Goal: Task Accomplishment & Management: Use online tool/utility

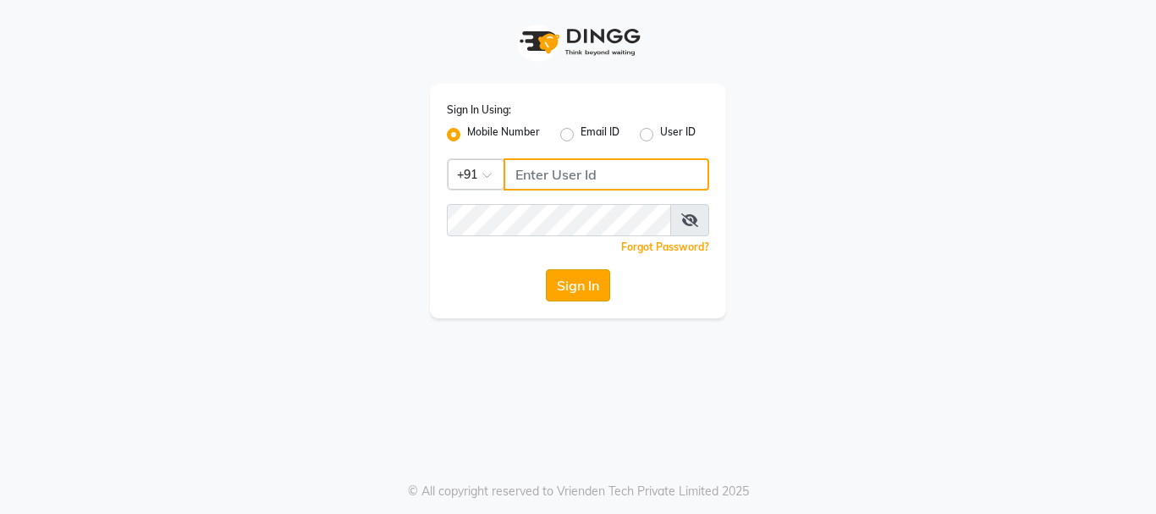
type input "8310049316"
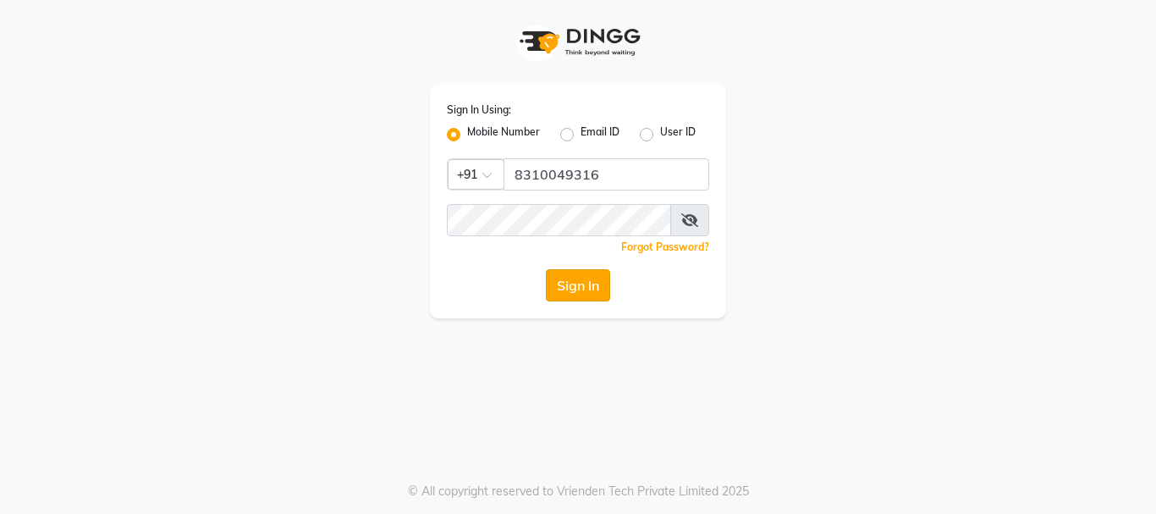
click at [582, 287] on button "Sign In" at bounding box center [578, 285] width 64 height 32
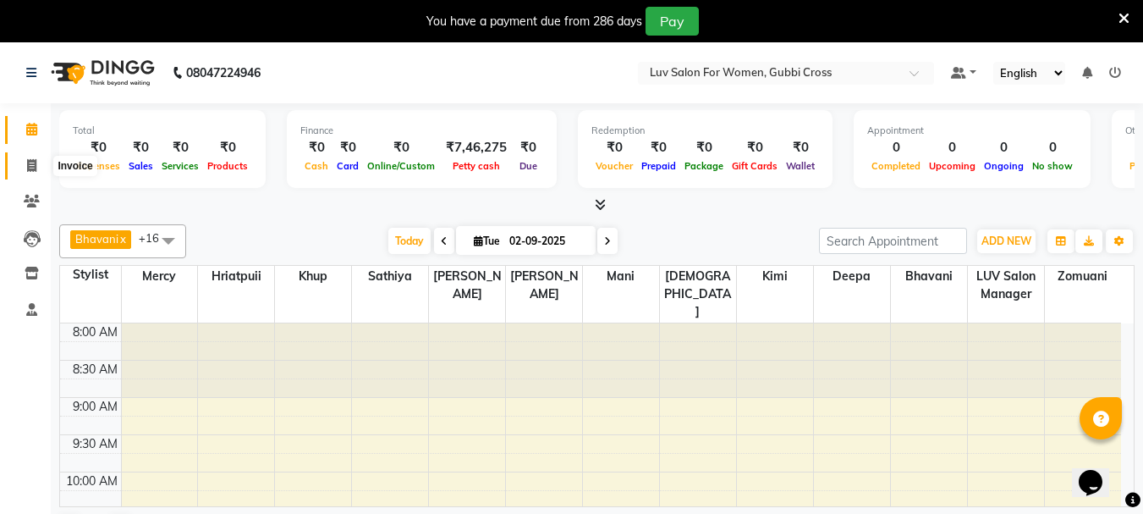
click at [25, 163] on span at bounding box center [32, 166] width 30 height 19
select select "7221"
select select "service"
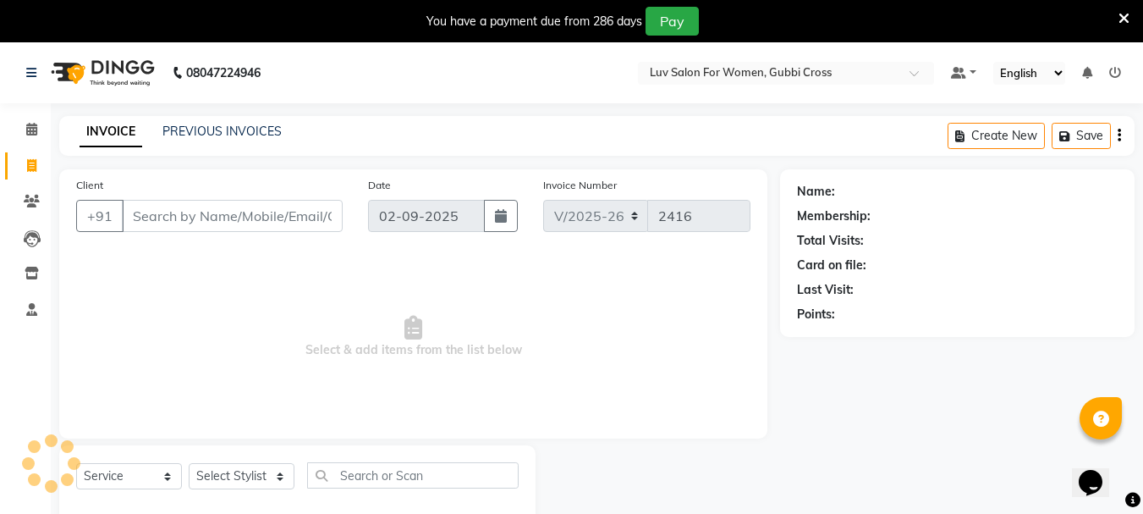
click at [189, 222] on input "Client" at bounding box center [232, 216] width 221 height 32
type input "k"
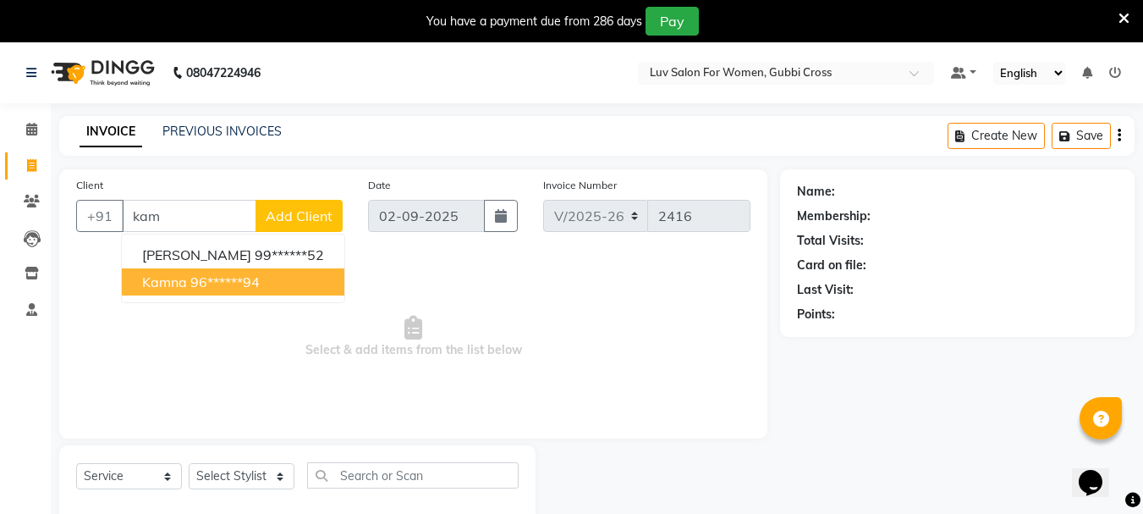
click at [166, 283] on span "Kamna" at bounding box center [164, 281] width 45 height 17
type input "96******94"
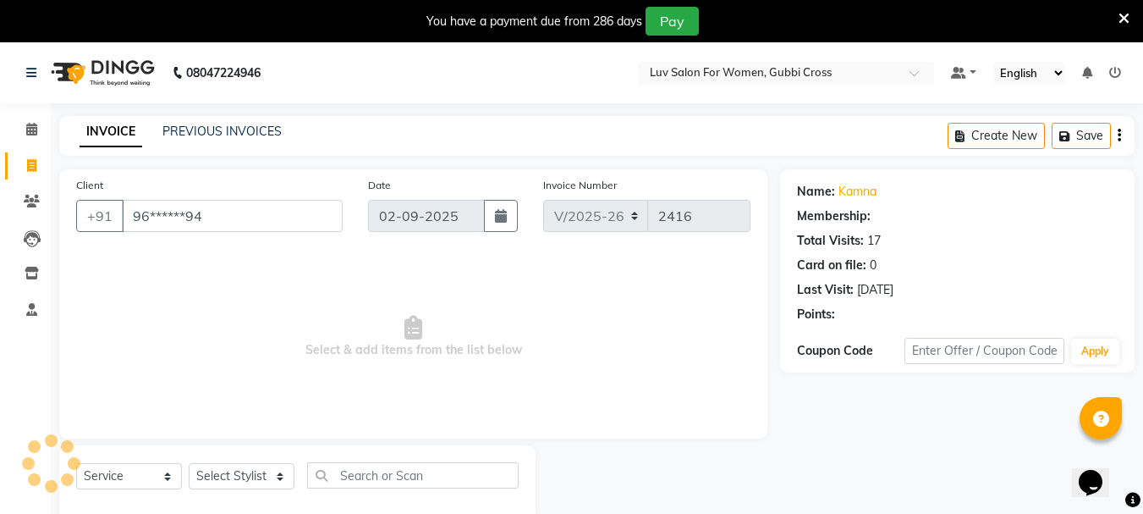
select select "1: Object"
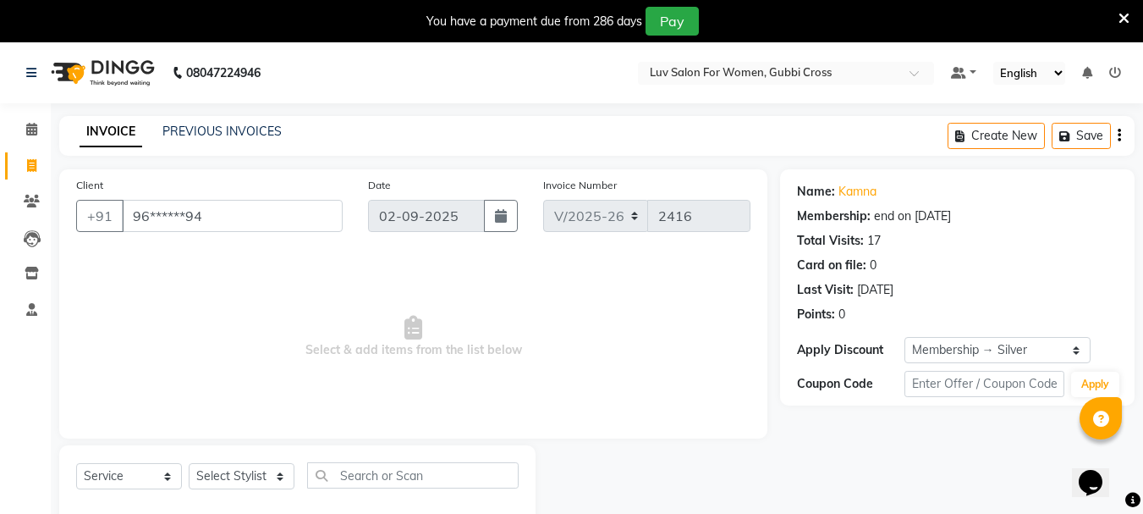
click at [924, 226] on div "Name: Kamna Membership: end on [DATE] Total Visits: 17 Card on file: 0 Last Vis…" at bounding box center [957, 249] width 321 height 147
